Goal: Task Accomplishment & Management: Complete application form

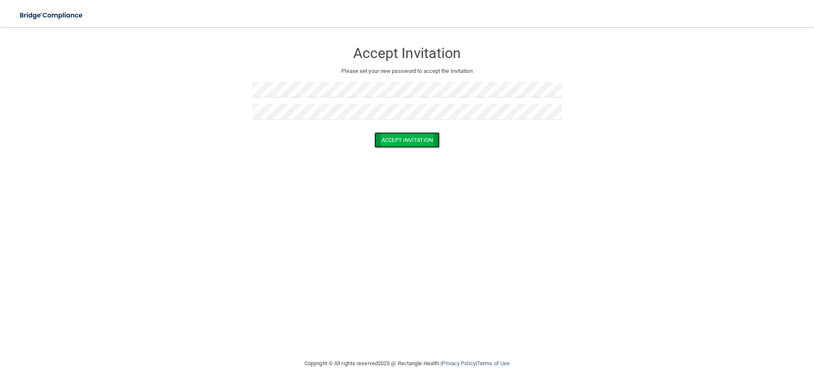
click at [390, 139] on button "Accept Invitation" at bounding box center [406, 140] width 65 height 16
click at [386, 151] on button "Accept Invitation" at bounding box center [406, 153] width 65 height 16
click at [399, 143] on button "Accept Invitation" at bounding box center [406, 140] width 65 height 16
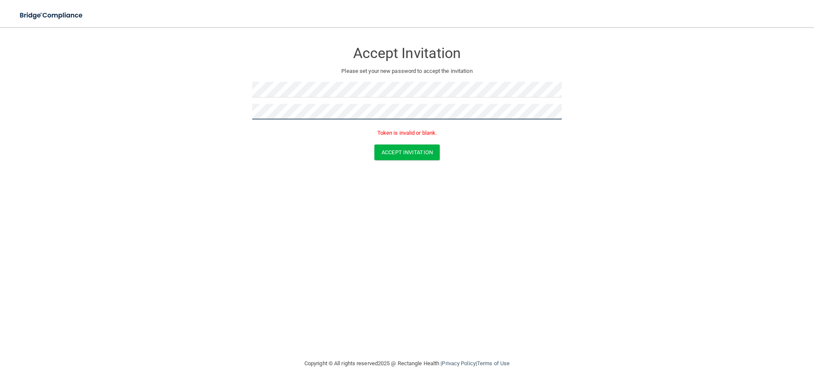
click at [156, 93] on form "Accept Invitation Please set your new password to accept the invitation Token i…" at bounding box center [407, 103] width 780 height 135
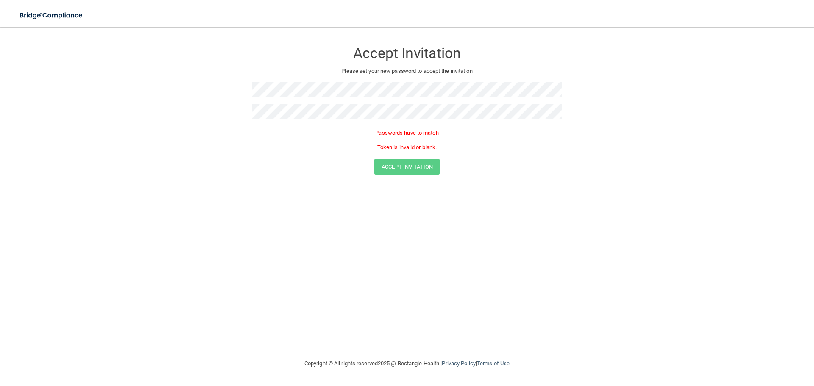
click at [213, 78] on form "Accept Invitation Please set your new password to accept the invitation Passwor…" at bounding box center [407, 110] width 780 height 149
